Goal: Transaction & Acquisition: Register for event/course

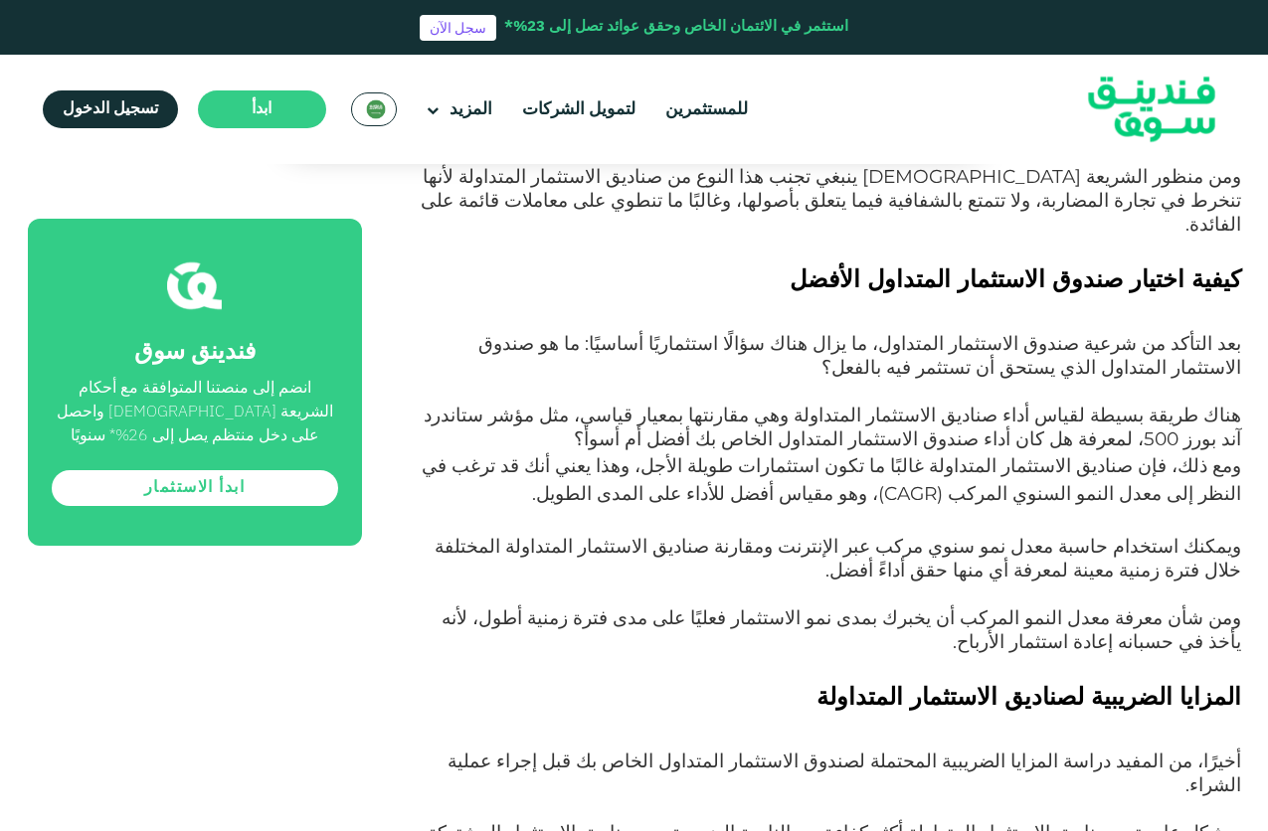
scroll to position [3779, 0]
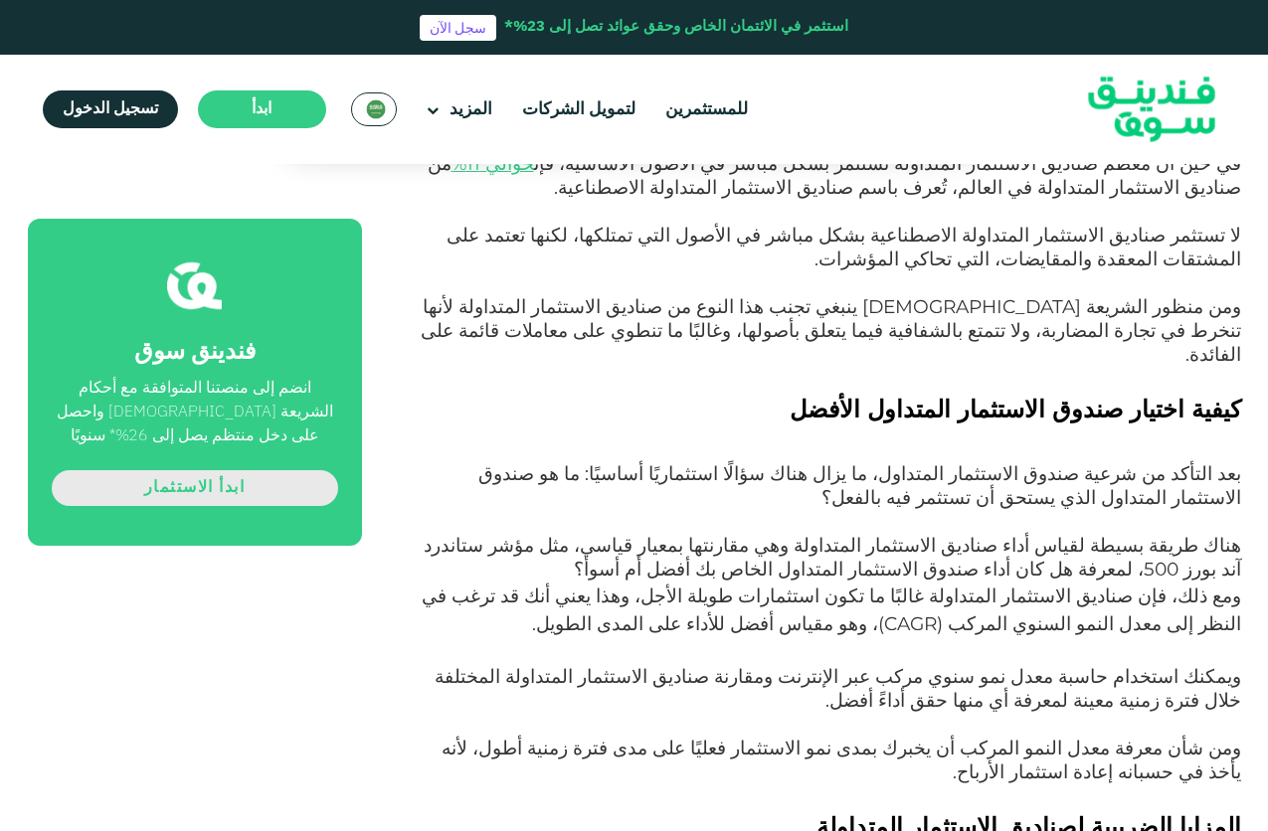
click at [209, 470] on link "ابدأ الاستثمار" at bounding box center [195, 488] width 286 height 36
